Goal: Information Seeking & Learning: Find contact information

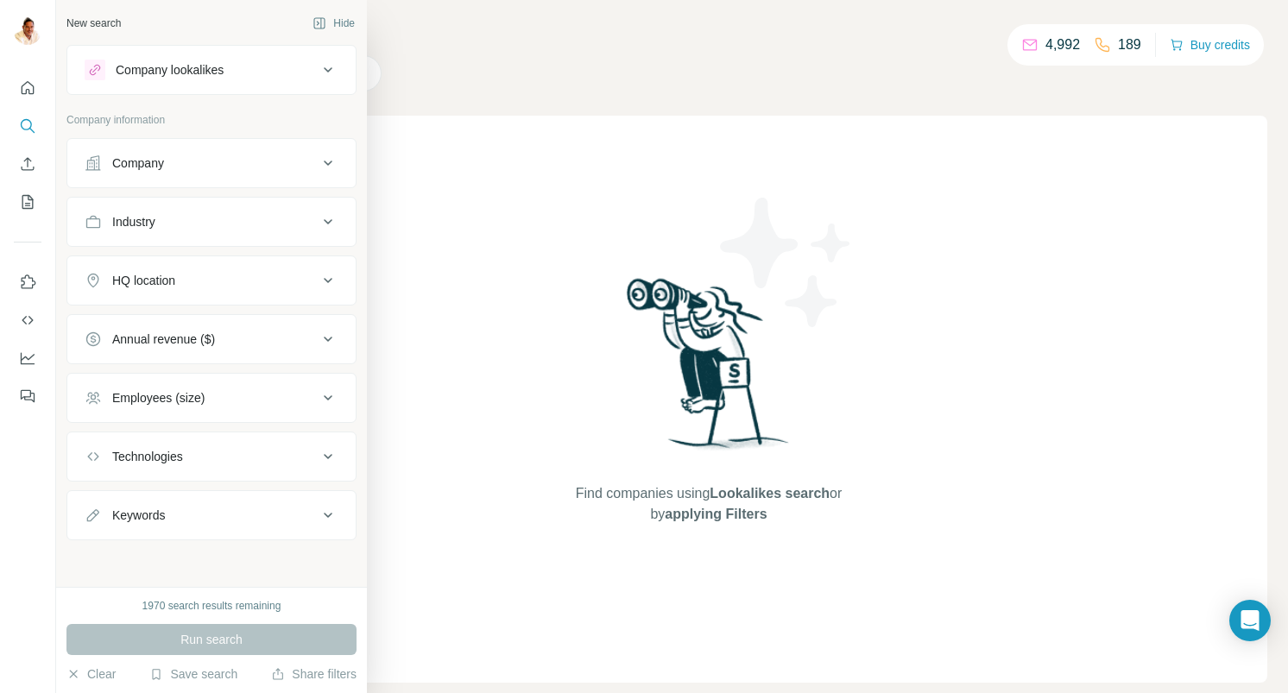
click at [136, 161] on div "Company" at bounding box center [138, 163] width 52 height 17
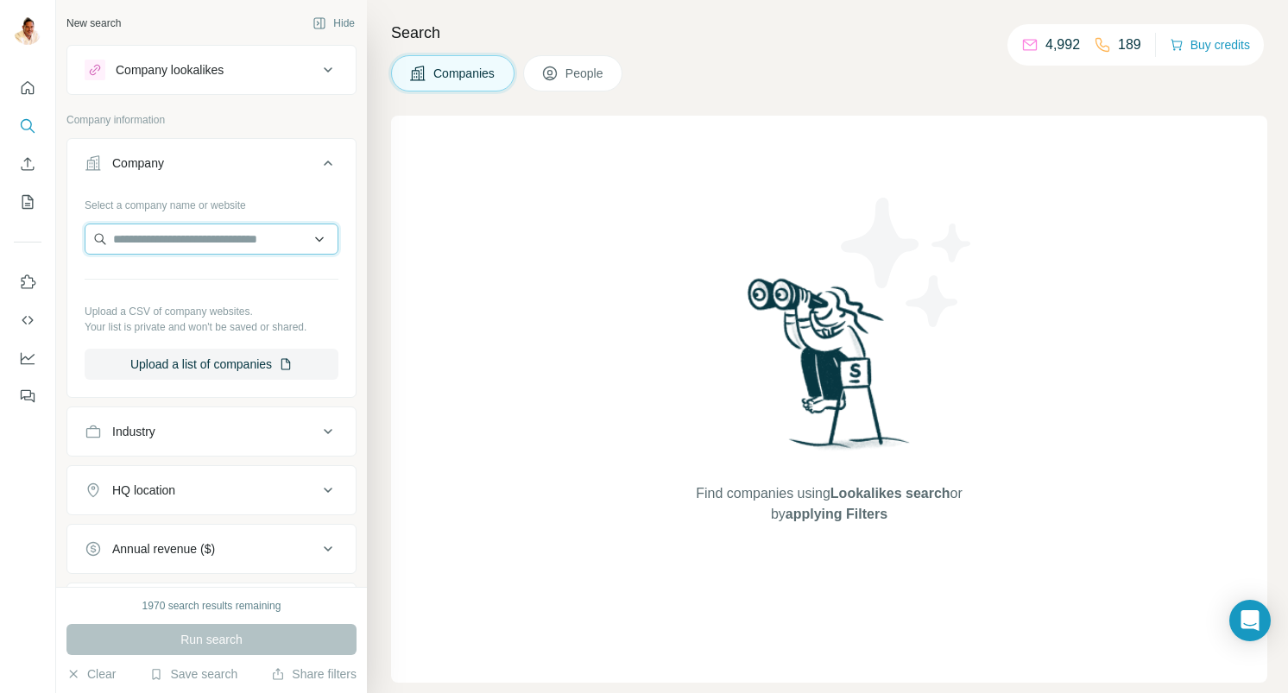
click at [150, 237] on input "text" at bounding box center [212, 239] width 254 height 31
paste input "**********"
click at [263, 243] on input "**********" at bounding box center [212, 239] width 254 height 31
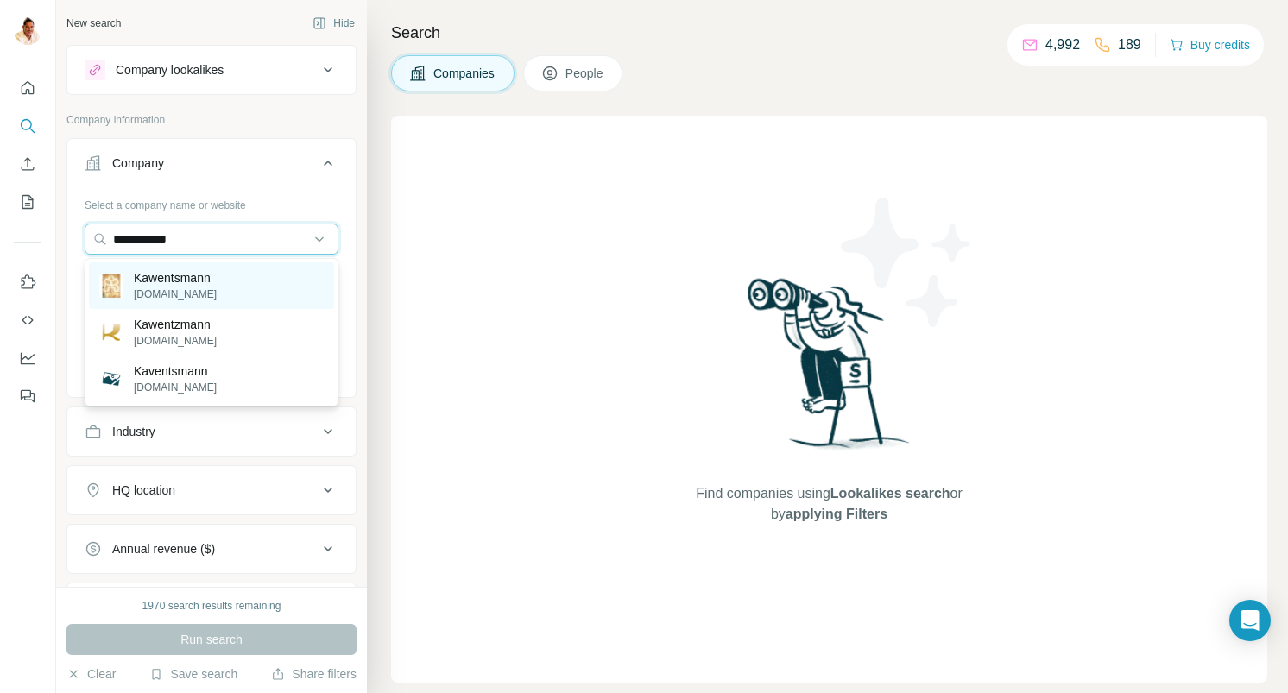
type input "**********"
click at [212, 292] on p "[DOMAIN_NAME]" at bounding box center [175, 295] width 83 height 16
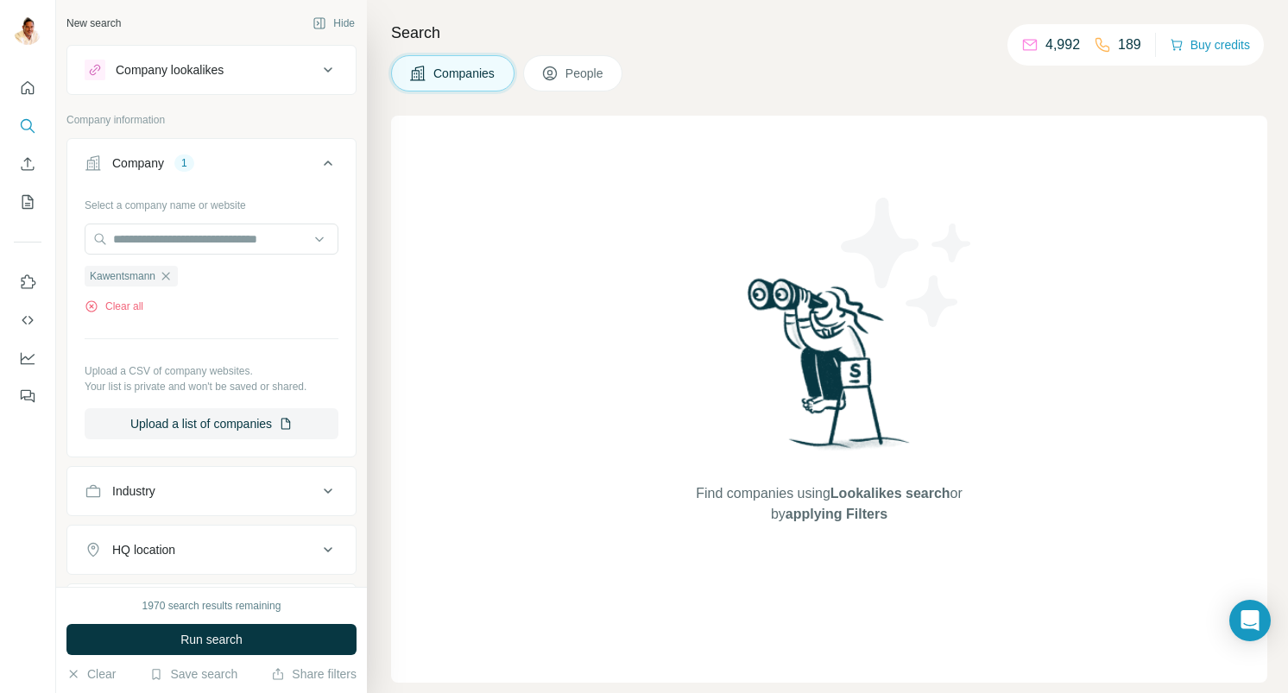
click at [582, 83] on button "People" at bounding box center [573, 73] width 100 height 36
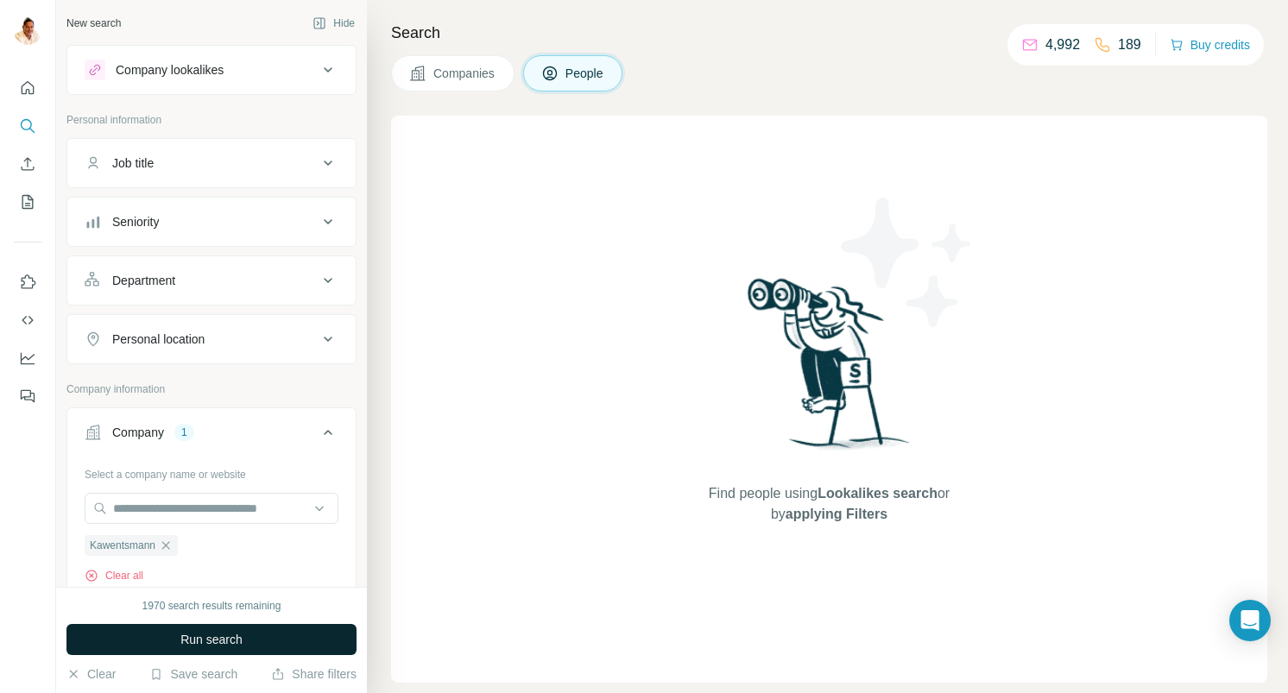
click at [252, 637] on button "Run search" at bounding box center [211, 639] width 290 height 31
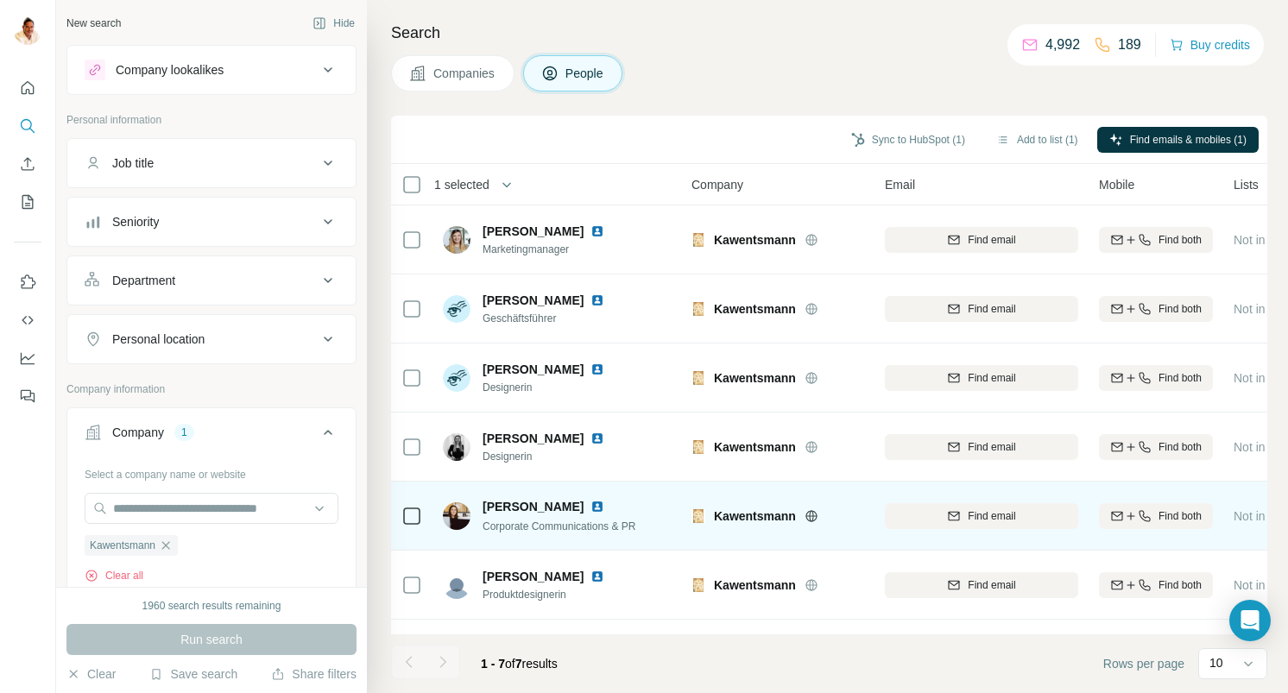
scroll to position [54, 0]
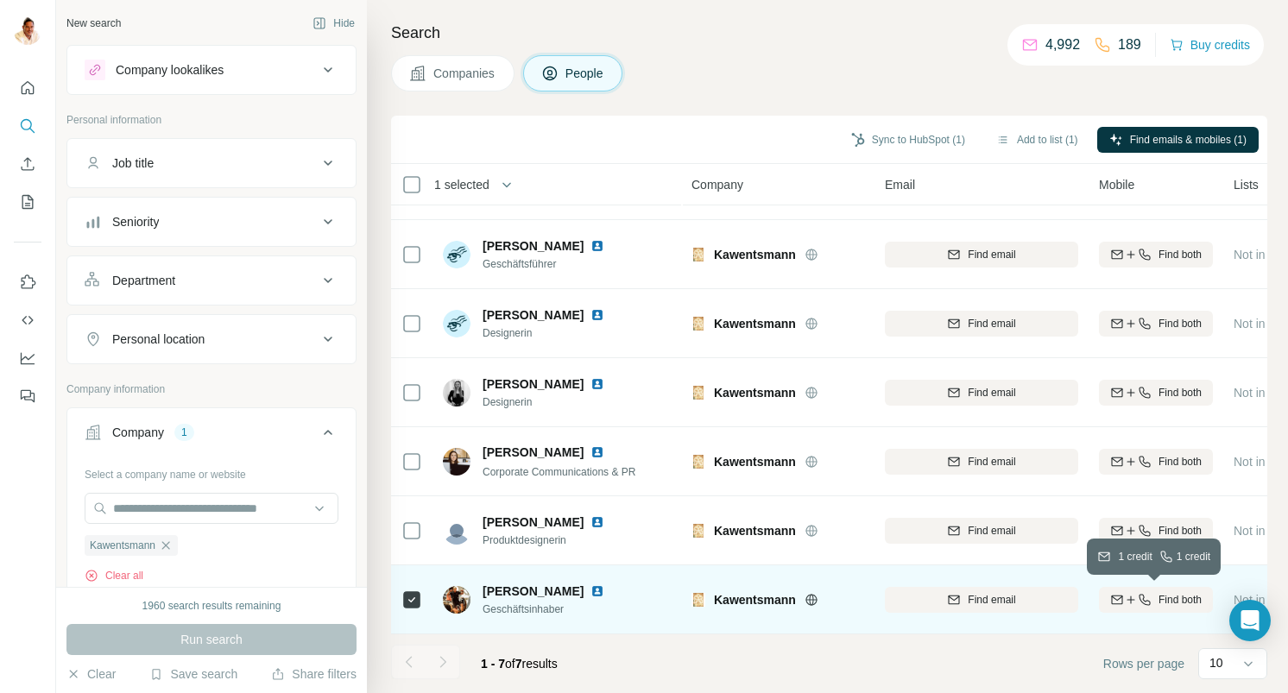
click at [1124, 596] on icon "button" at bounding box center [1131, 600] width 14 height 14
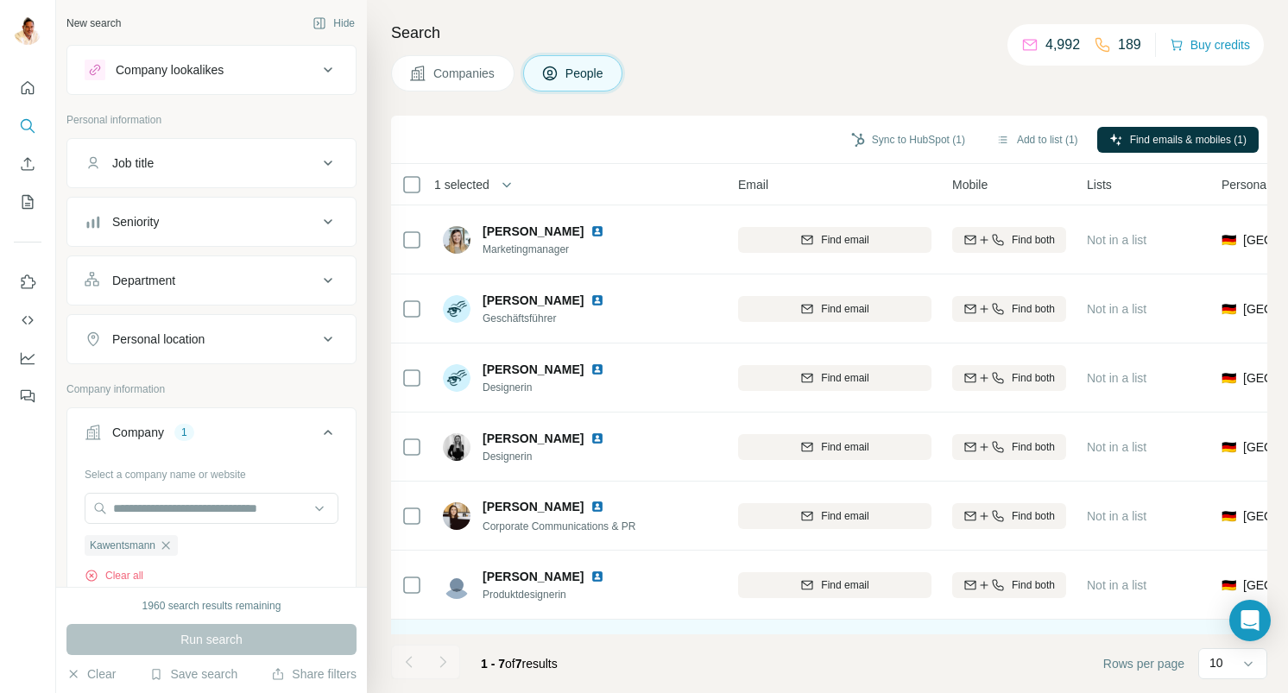
scroll to position [54, 147]
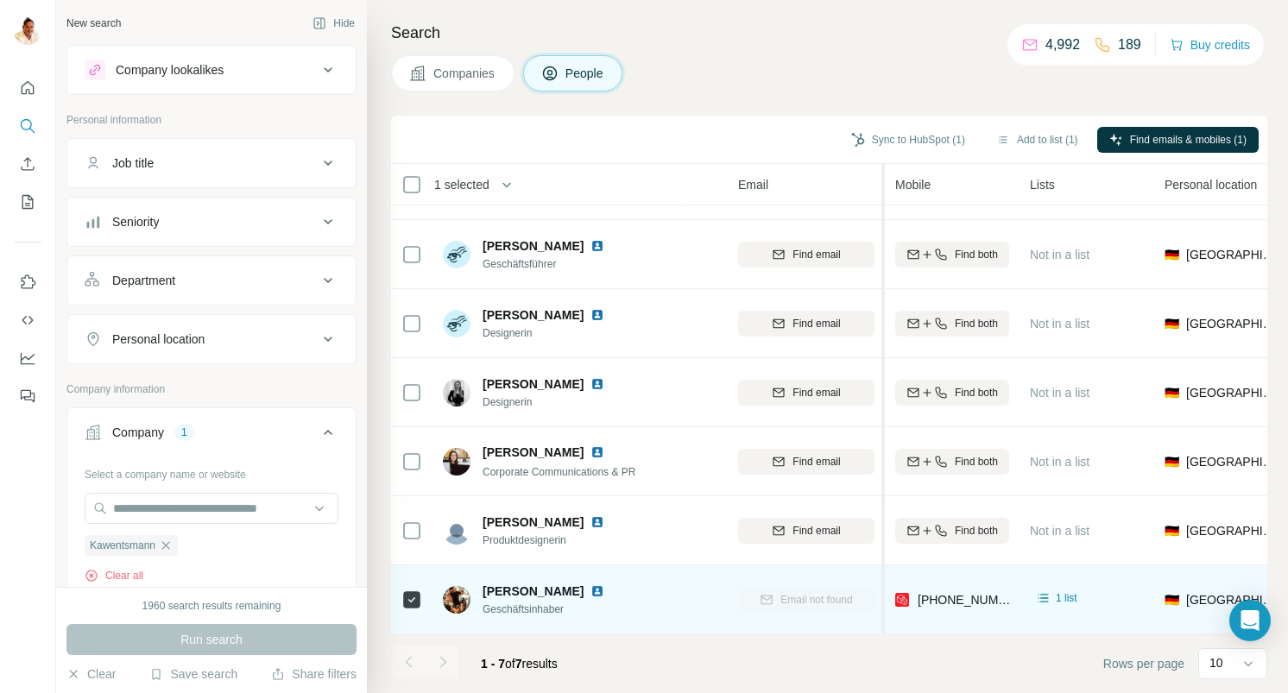
drag, startPoint x: 940, startPoint y: 180, endPoint x: 870, endPoint y: 177, distance: 70.0
click at [0, 0] on tr "1 selected People Company Email Mobile Lists Personal location Seniority Depart…" at bounding box center [0, 0] width 0 height 0
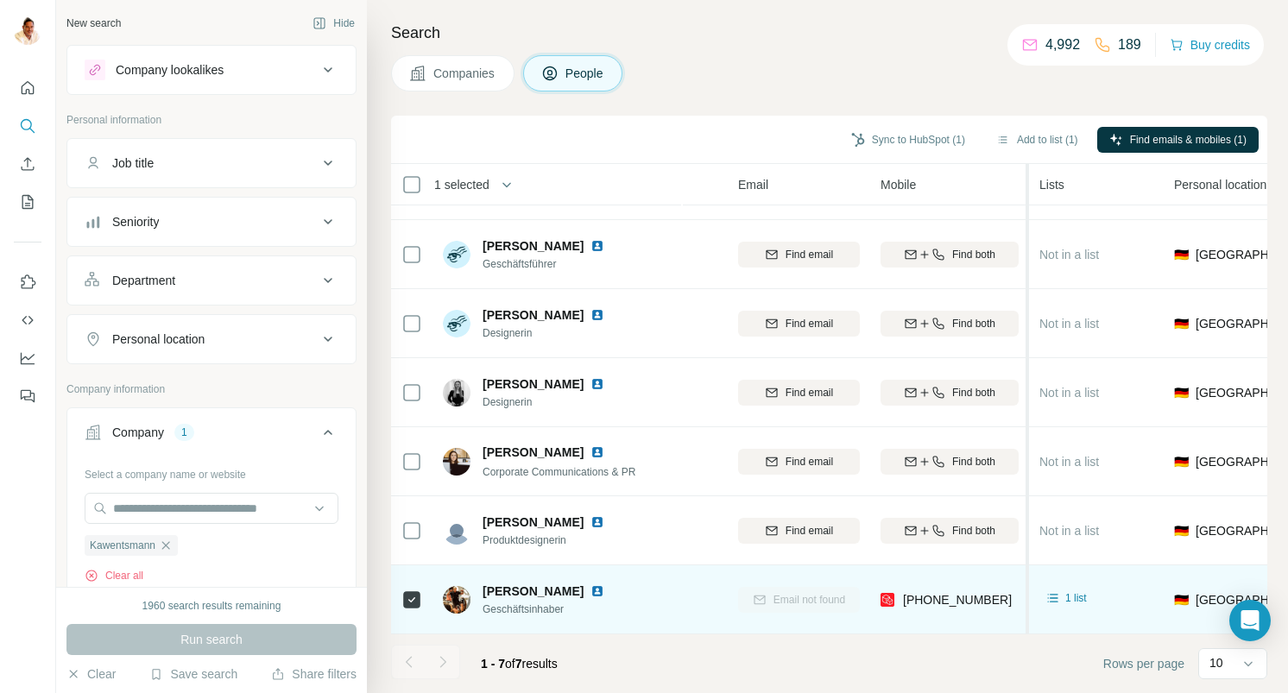
drag, startPoint x: 1000, startPoint y: 179, endPoint x: 1036, endPoint y: 176, distance: 35.5
click at [0, 0] on tr "1 selected People Company Email Mobile Lists Personal location Seniority Depart…" at bounding box center [0, 0] width 0 height 0
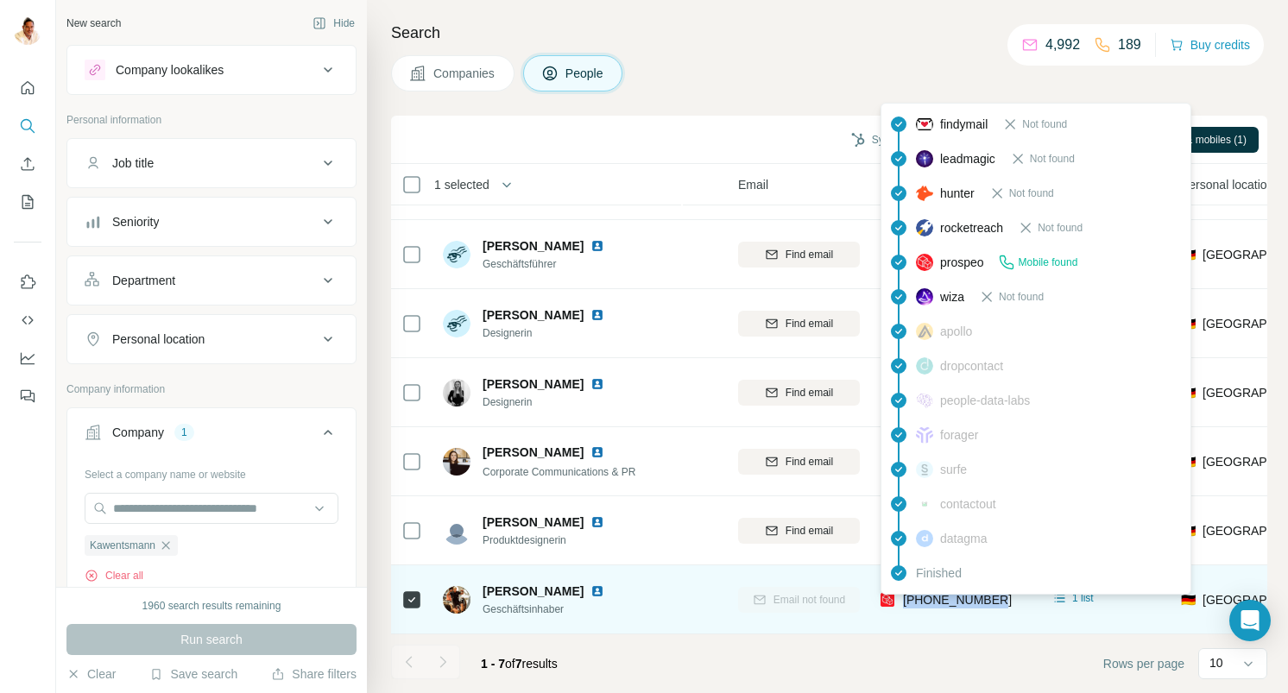
drag, startPoint x: 1006, startPoint y: 602, endPoint x: 900, endPoint y: 602, distance: 106.2
click at [900, 602] on div "[PHONE_NUMBER]" at bounding box center [952, 599] width 145 height 47
copy span "[PHONE_NUMBER]"
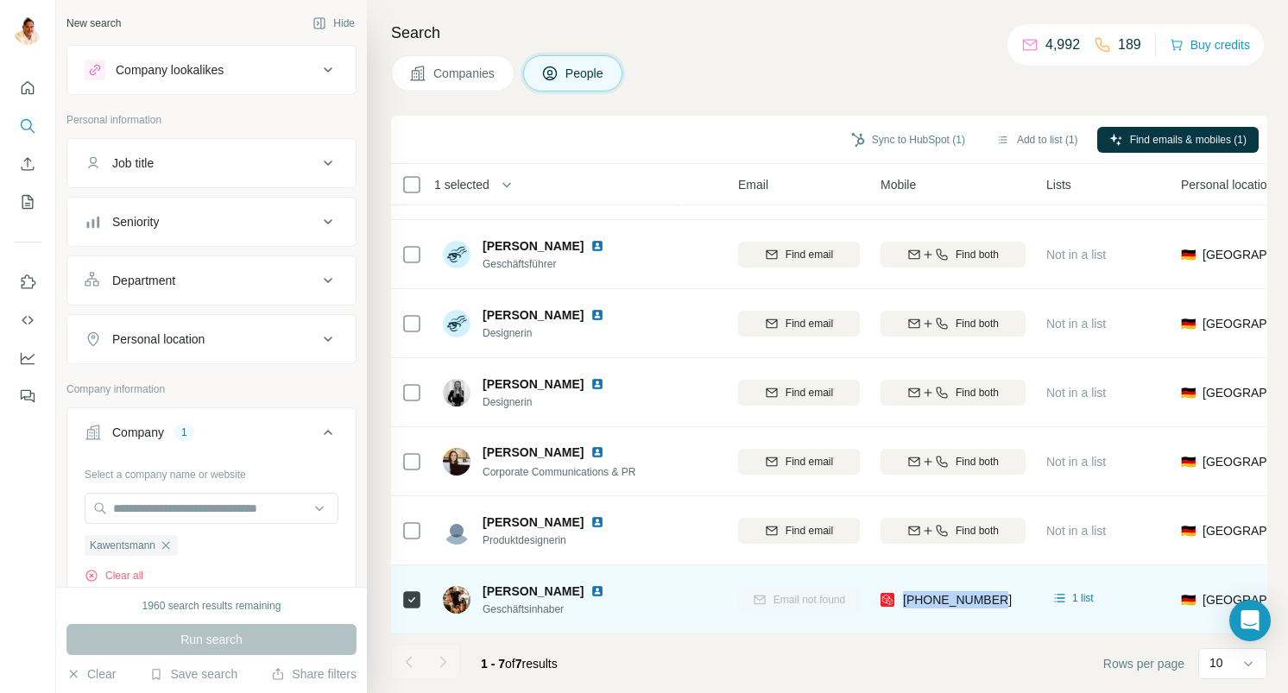
drag, startPoint x: 624, startPoint y: 591, endPoint x: 482, endPoint y: 593, distance: 142.4
click at [483, 593] on div "[PERSON_NAME]" at bounding box center [554, 591] width 142 height 17
copy span "[PERSON_NAME]"
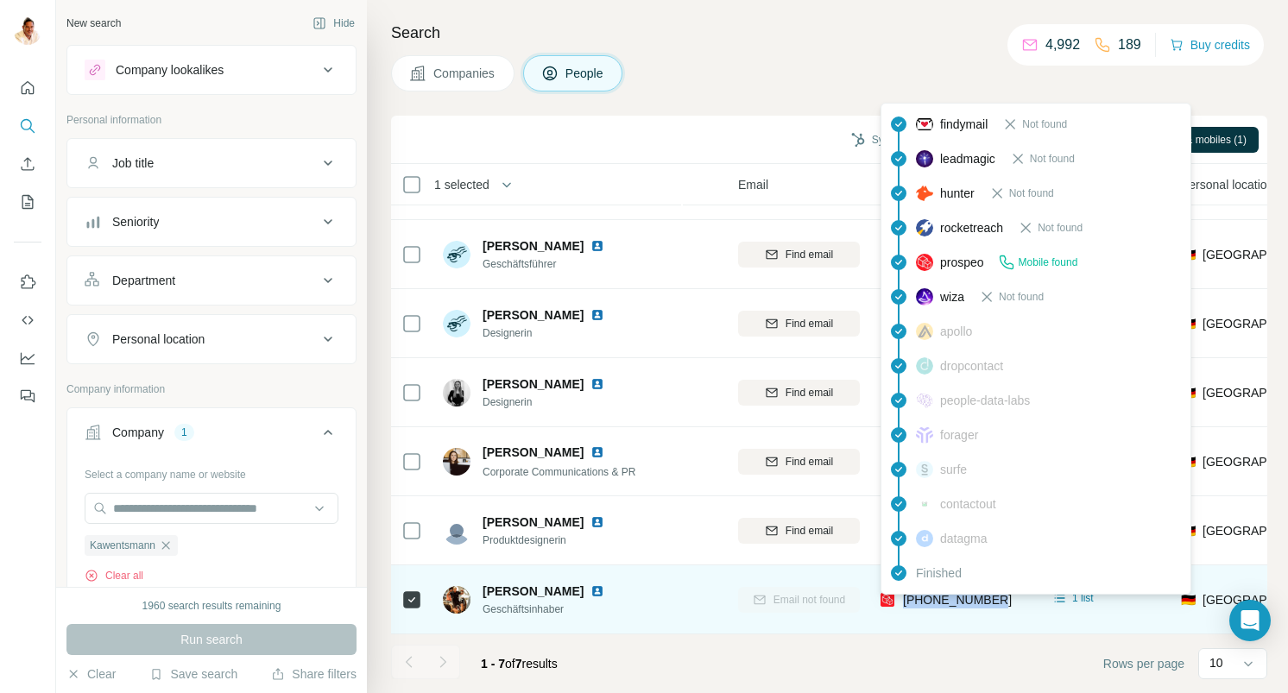
drag, startPoint x: 1006, startPoint y: 600, endPoint x: 906, endPoint y: 599, distance: 99.3
click at [906, 599] on div "[PHONE_NUMBER]" at bounding box center [952, 599] width 145 height 47
copy span "[PHONE_NUMBER]"
